Goal: Leave review/rating: Leave review/rating

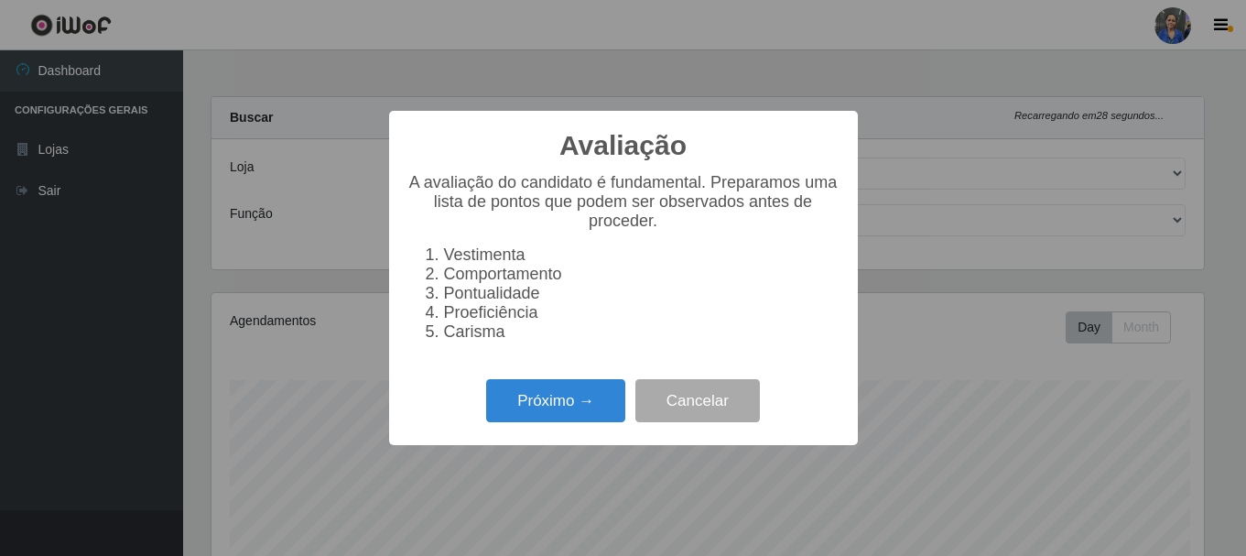
select select "400"
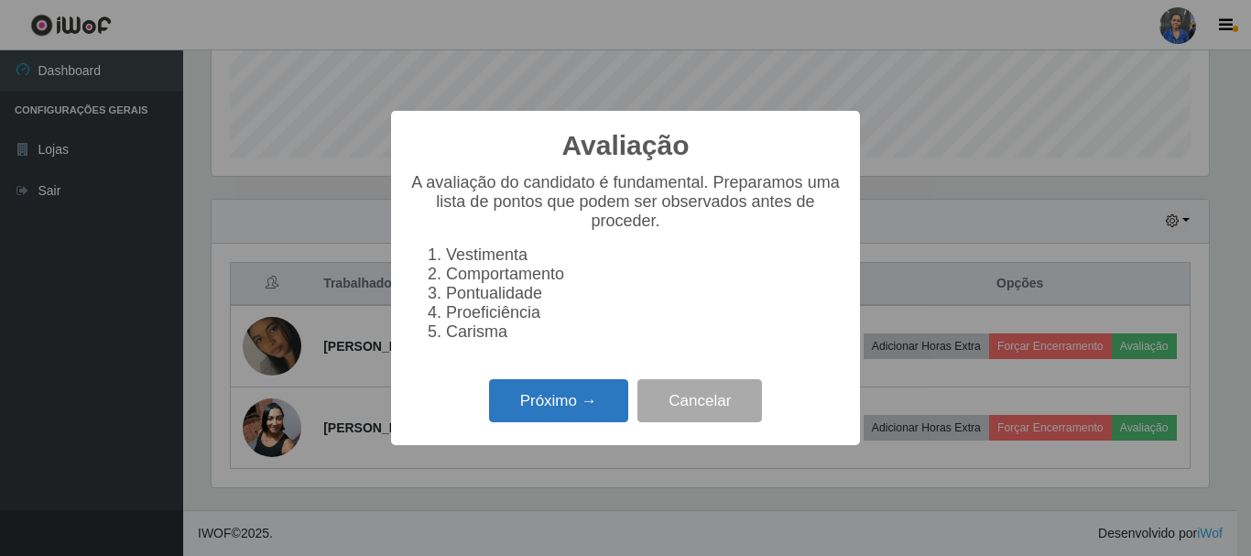
scroll to position [380, 997]
click at [546, 397] on button "Próximo →" at bounding box center [558, 400] width 139 height 43
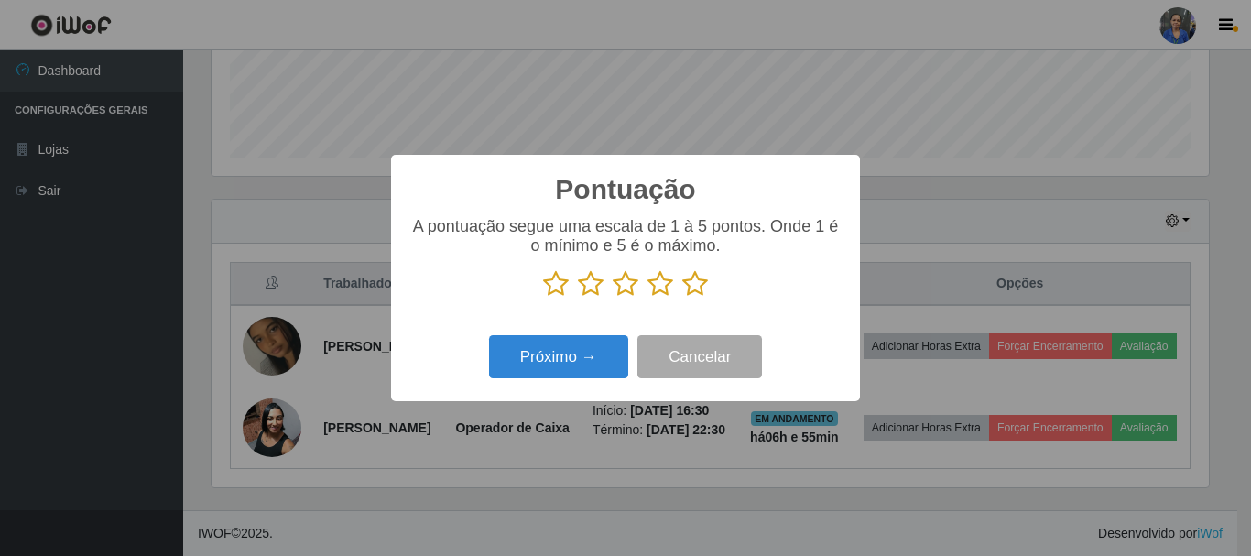
scroll to position [915367, 914750]
click at [700, 288] on icon at bounding box center [695, 283] width 26 height 27
click at [682, 298] on input "radio" at bounding box center [682, 298] width 0 height 0
click at [585, 381] on div "Próximo → Cancelar" at bounding box center [625, 357] width 432 height 52
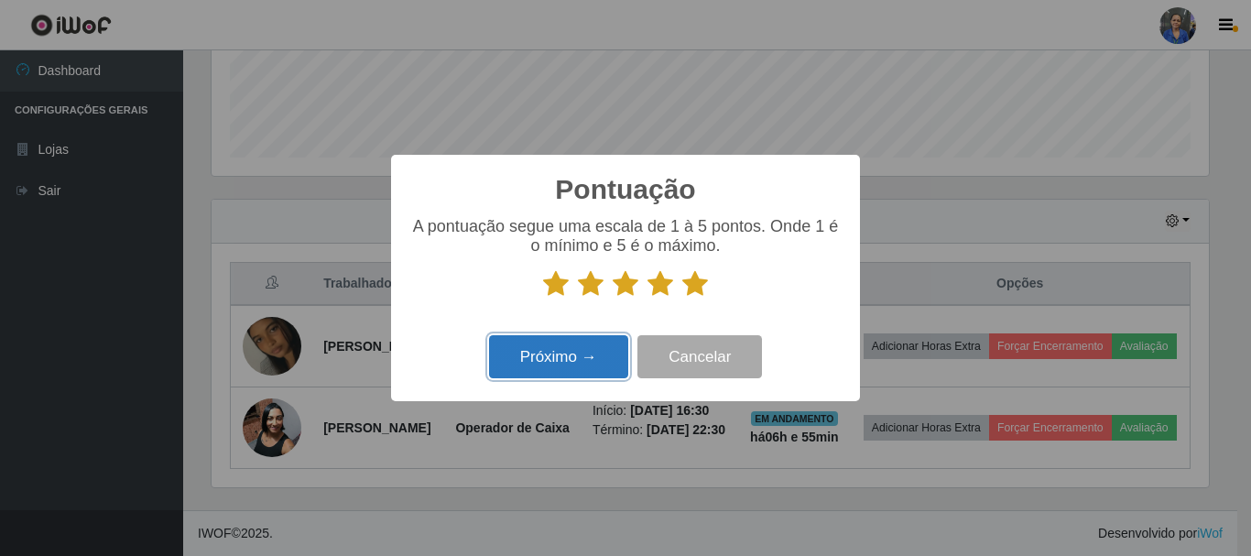
click at [585, 360] on button "Próximo →" at bounding box center [558, 356] width 139 height 43
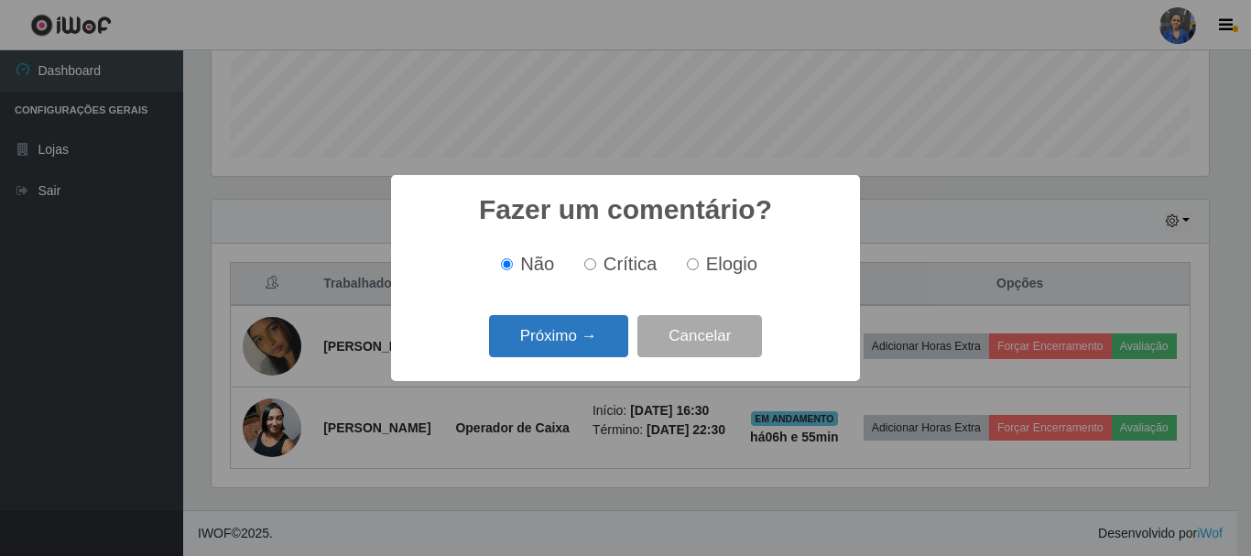
click at [567, 337] on button "Próximo →" at bounding box center [558, 336] width 139 height 43
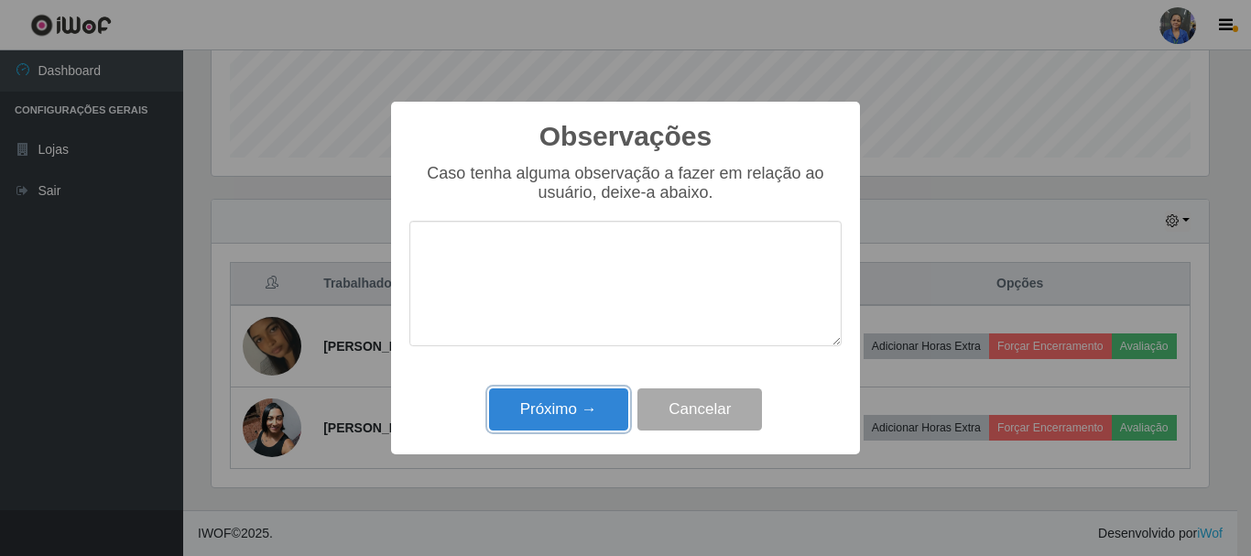
drag, startPoint x: 545, startPoint y: 429, endPoint x: 554, endPoint y: 417, distance: 15.8
click at [547, 428] on button "Próximo →" at bounding box center [558, 409] width 139 height 43
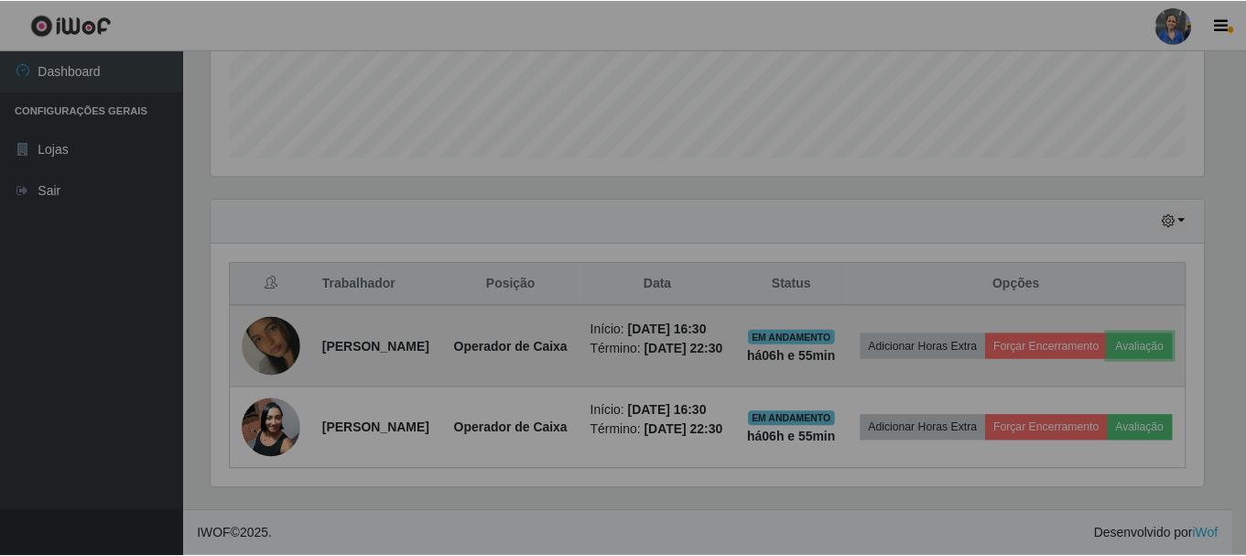
scroll to position [380, 1006]
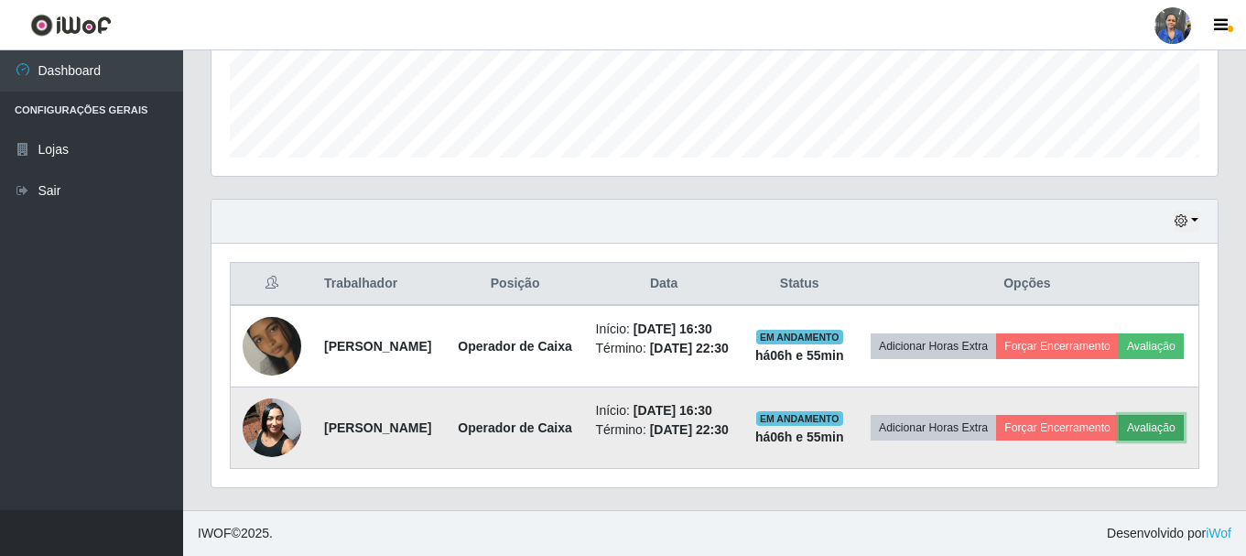
click at [1119, 419] on button "Avaliação" at bounding box center [1151, 428] width 65 height 26
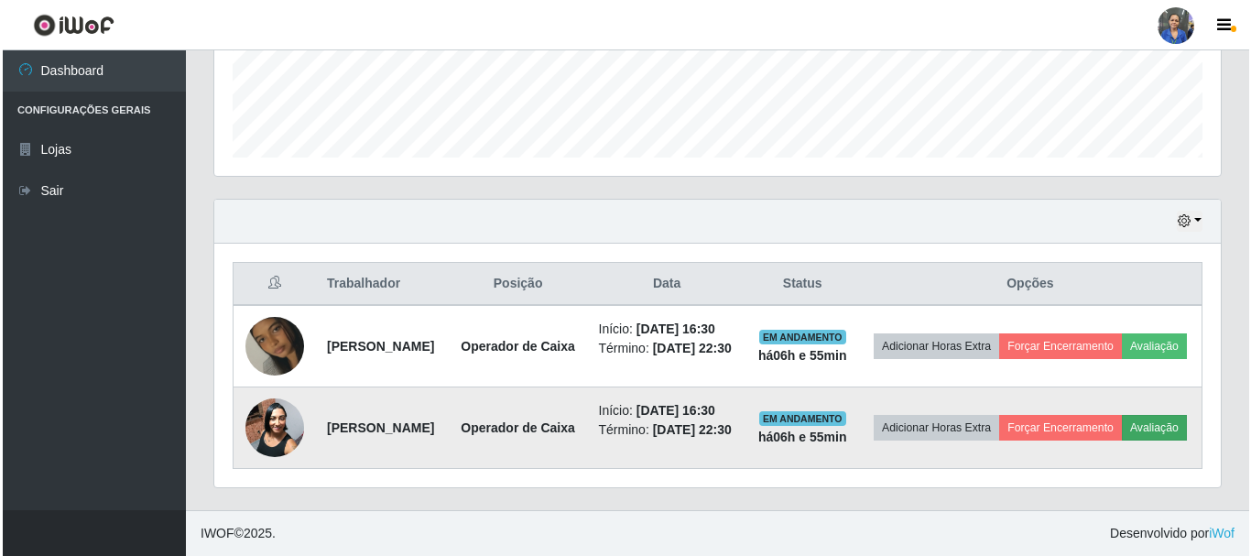
scroll to position [380, 997]
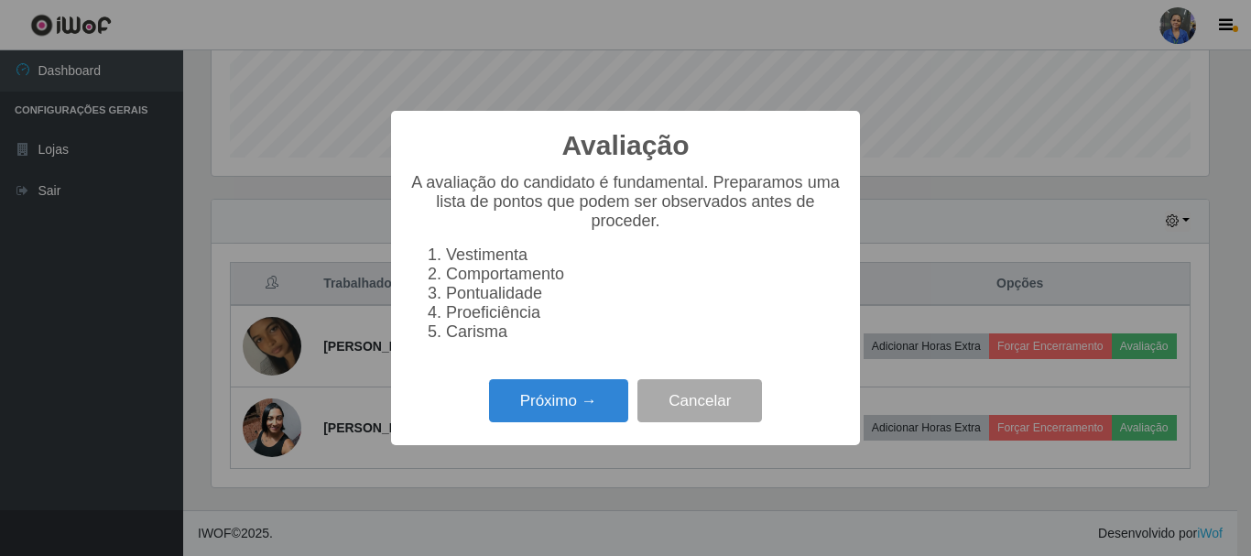
click at [546, 380] on div "Avaliação × A avaliação do candidato é fundamental. Preparamos uma lista de pon…" at bounding box center [625, 278] width 469 height 334
click at [549, 401] on button "Próximo →" at bounding box center [558, 400] width 139 height 43
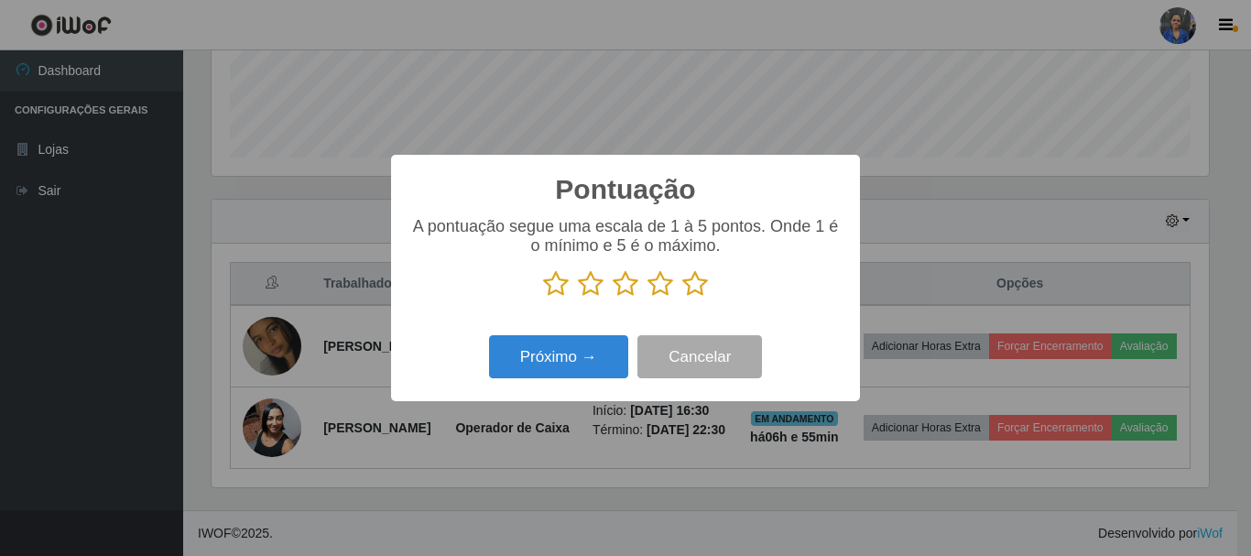
click at [700, 277] on icon at bounding box center [695, 283] width 26 height 27
click at [682, 298] on input "radio" at bounding box center [682, 298] width 0 height 0
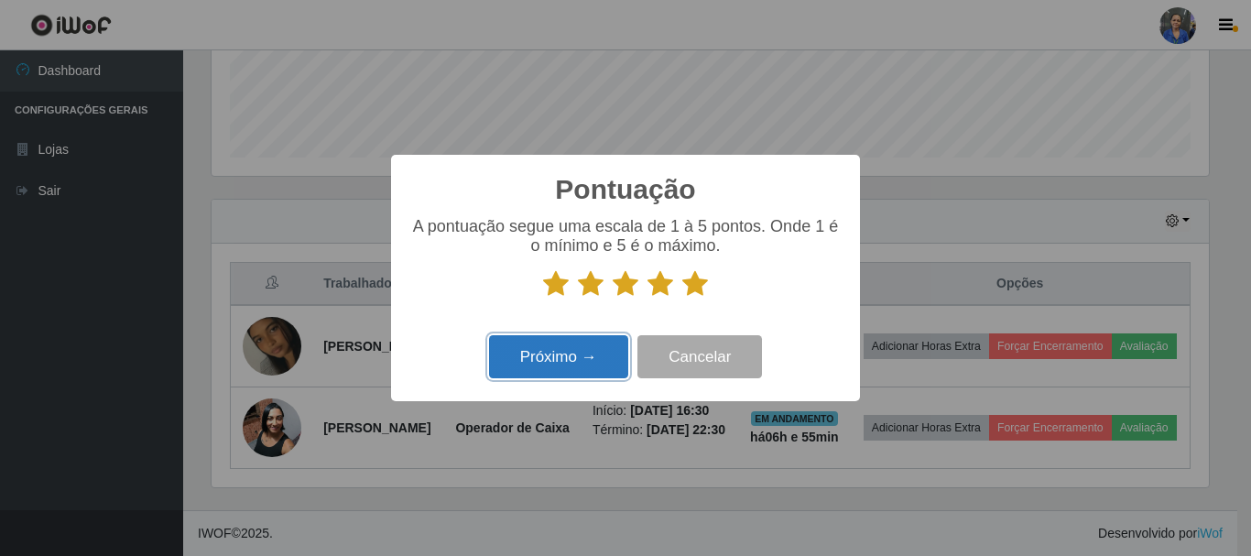
click at [543, 375] on button "Próximo →" at bounding box center [558, 356] width 139 height 43
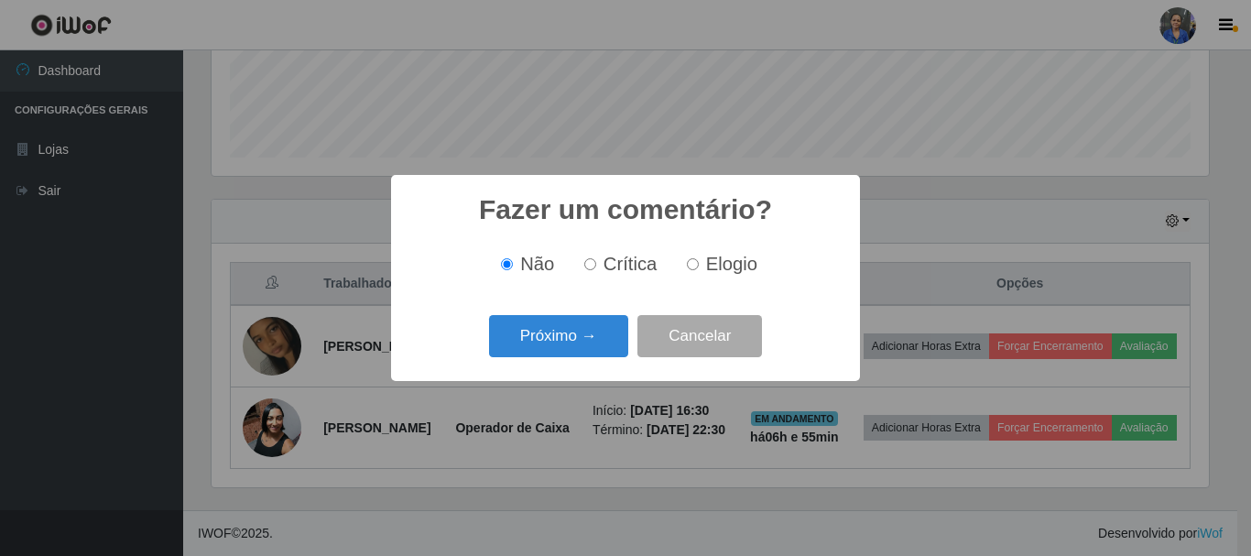
click at [547, 361] on div "Próximo → Cancelar" at bounding box center [625, 336] width 432 height 52
click at [561, 321] on button "Próximo →" at bounding box center [558, 336] width 139 height 43
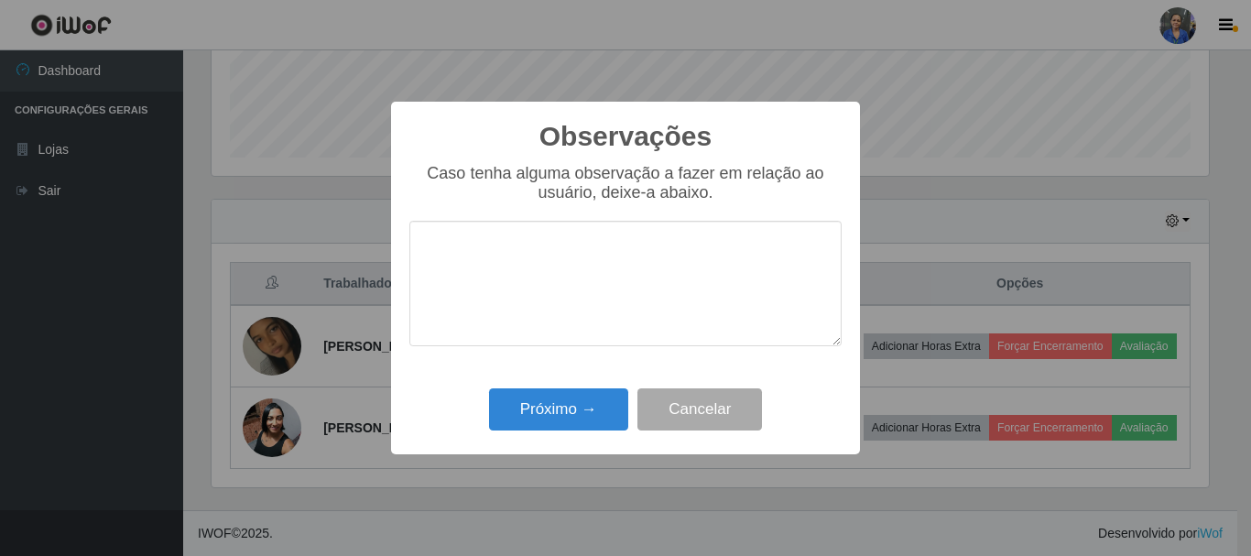
click at [566, 389] on div "Próximo → Cancelar" at bounding box center [625, 409] width 432 height 52
click at [568, 420] on button "Próximo →" at bounding box center [558, 409] width 139 height 43
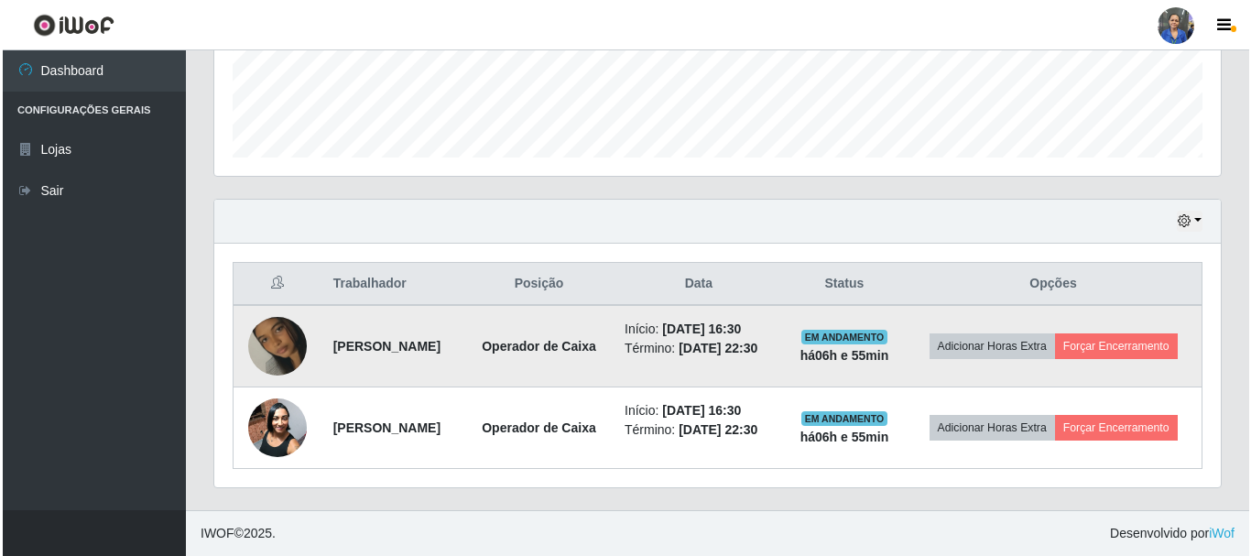
scroll to position [525, 0]
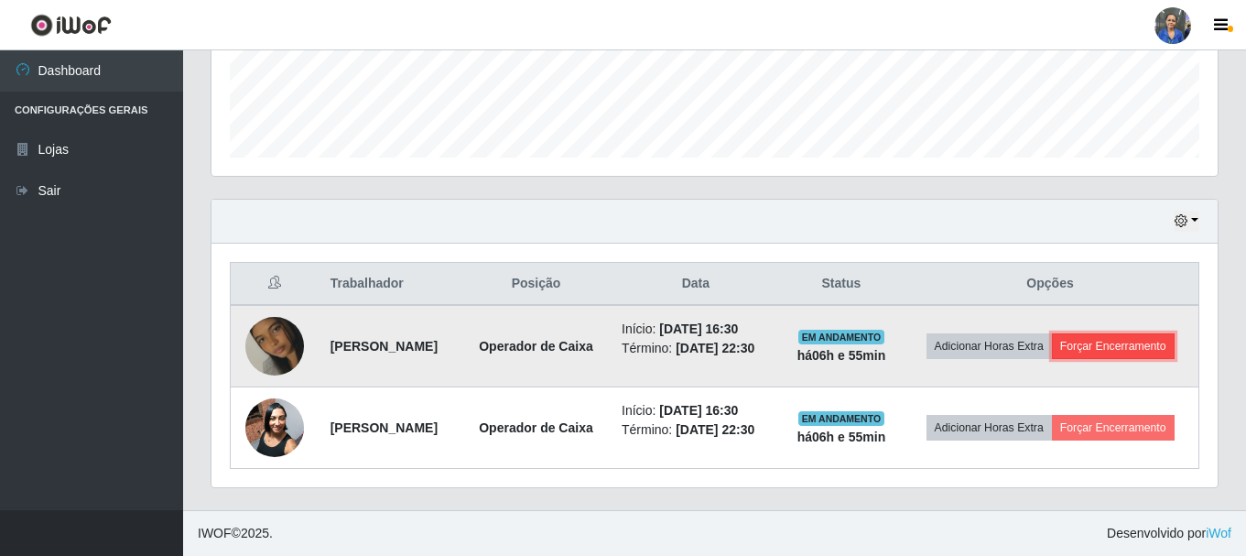
click at [1116, 344] on button "Forçar Encerramento" at bounding box center [1113, 346] width 123 height 26
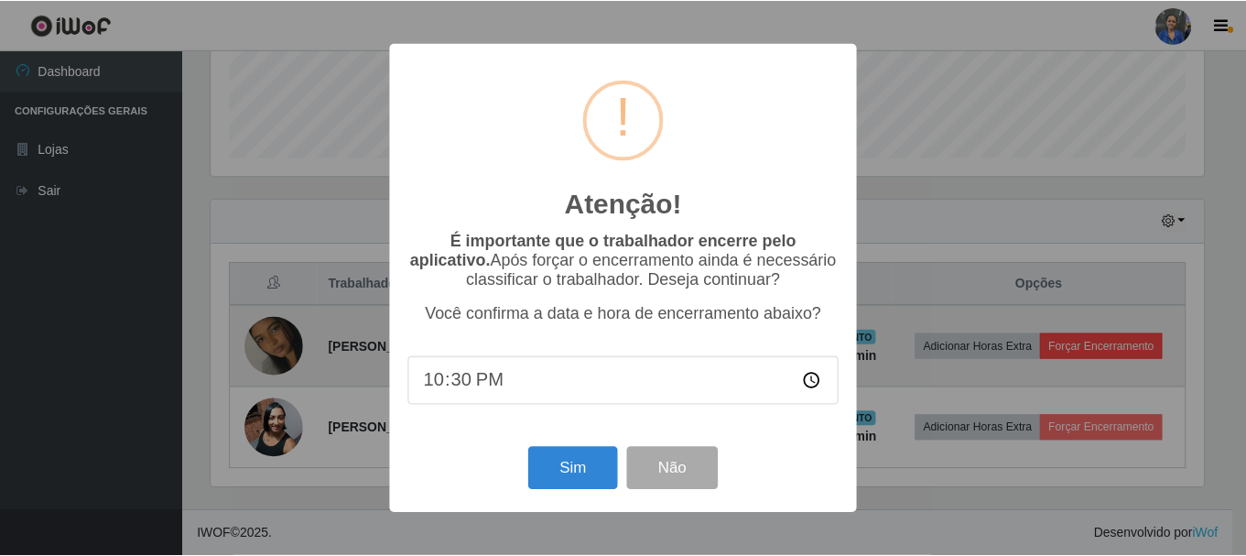
scroll to position [380, 997]
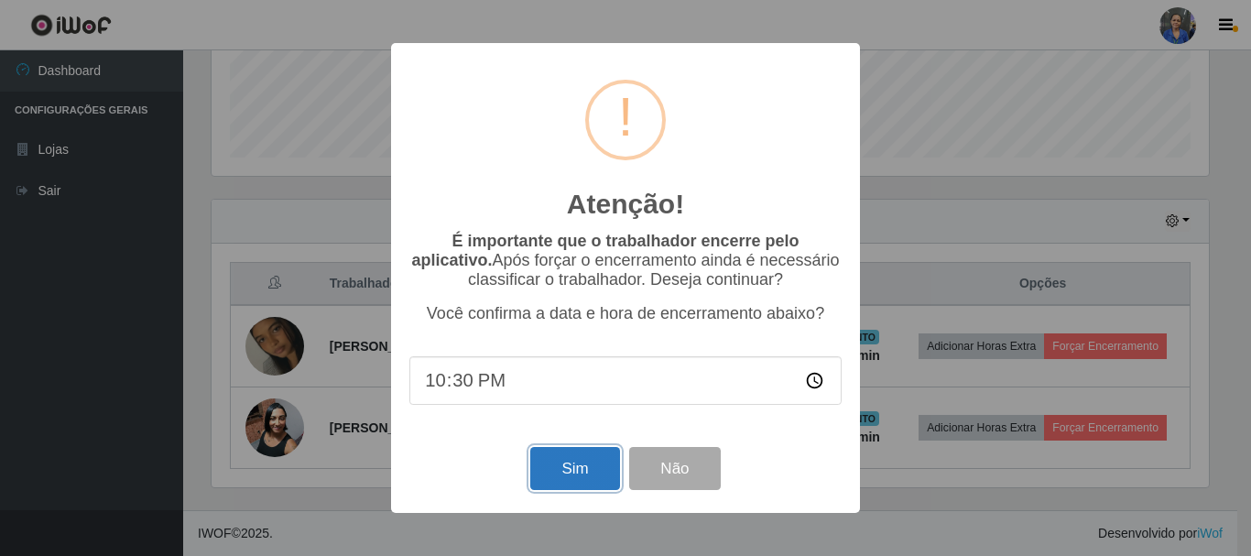
click at [559, 483] on button "Sim" at bounding box center [574, 468] width 89 height 43
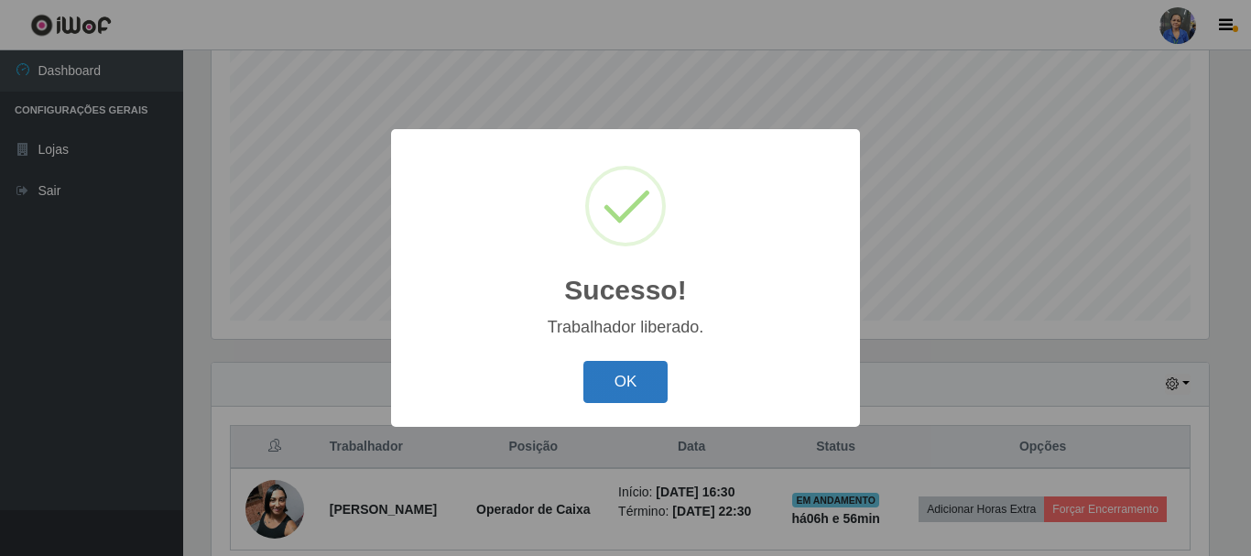
click at [643, 378] on button "OK" at bounding box center [625, 382] width 85 height 43
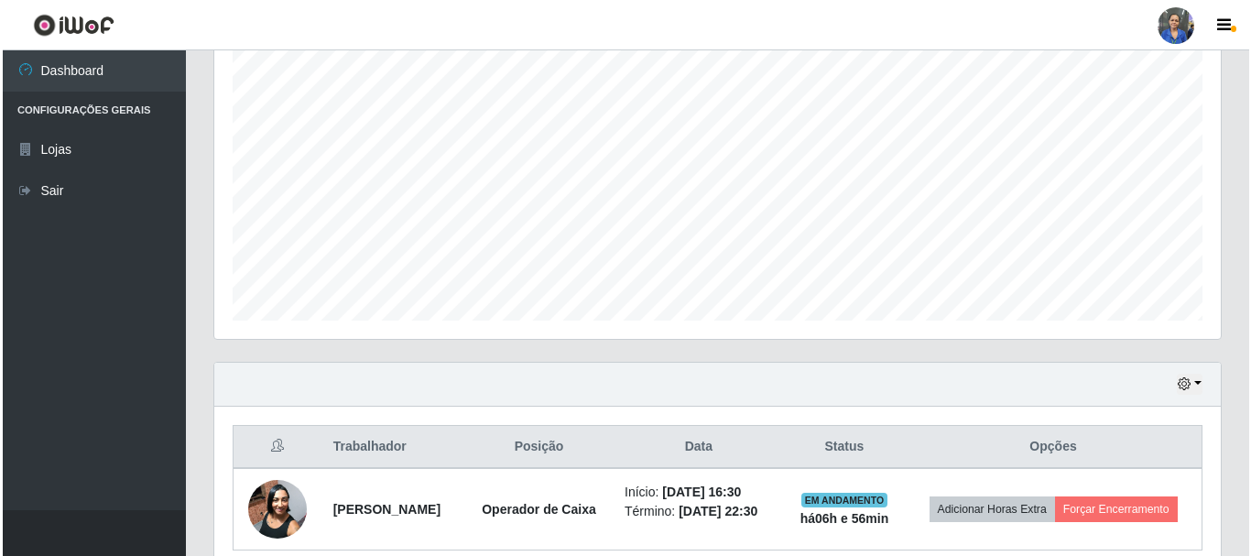
scroll to position [380, 1006]
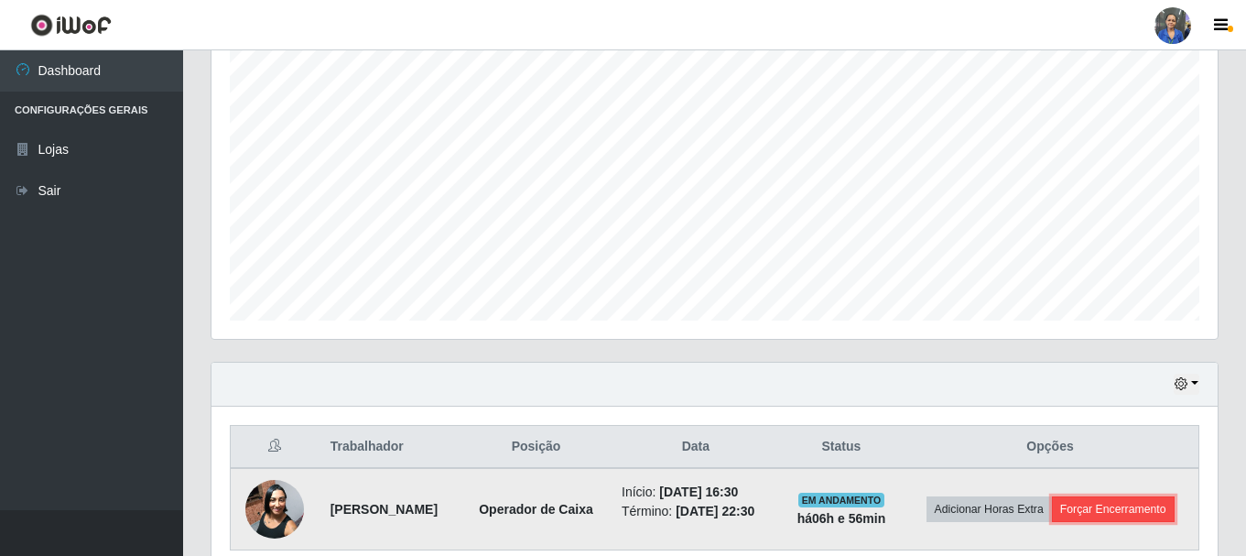
click at [1081, 522] on button "Forçar Encerramento" at bounding box center [1113, 509] width 123 height 26
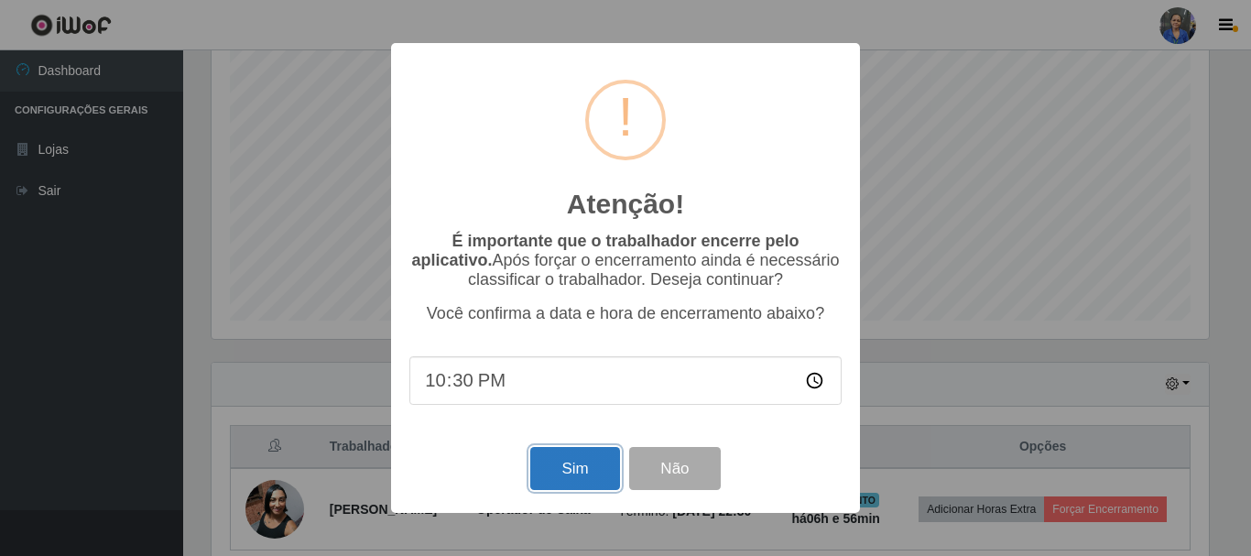
click at [560, 468] on button "Sim" at bounding box center [574, 468] width 89 height 43
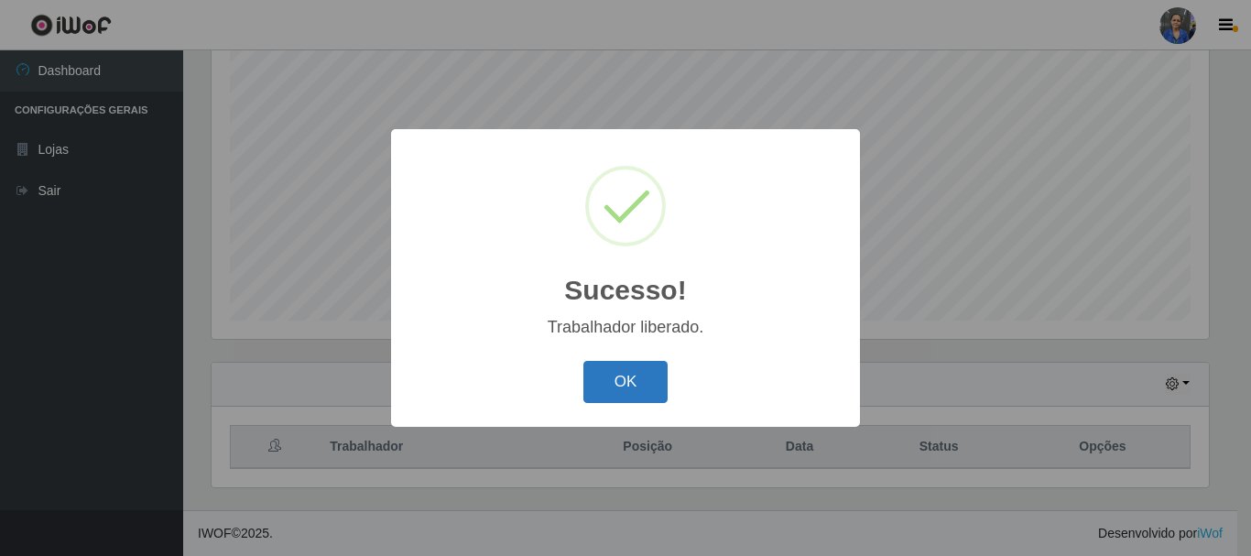
click at [648, 397] on button "OK" at bounding box center [625, 382] width 85 height 43
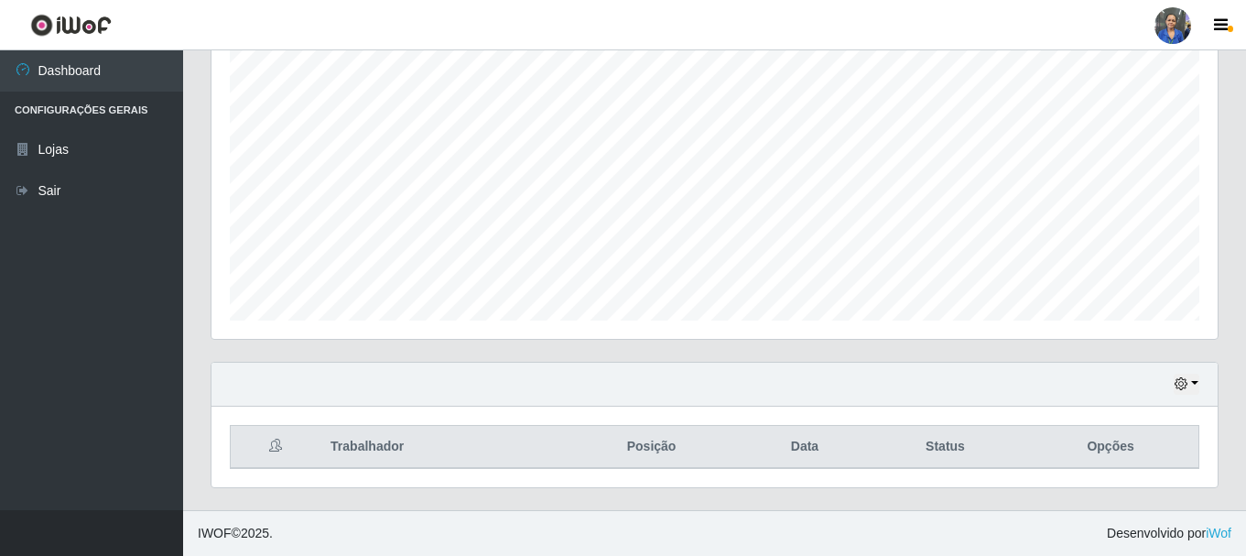
scroll to position [0, 0]
